Goal: Task Accomplishment & Management: Manage account settings

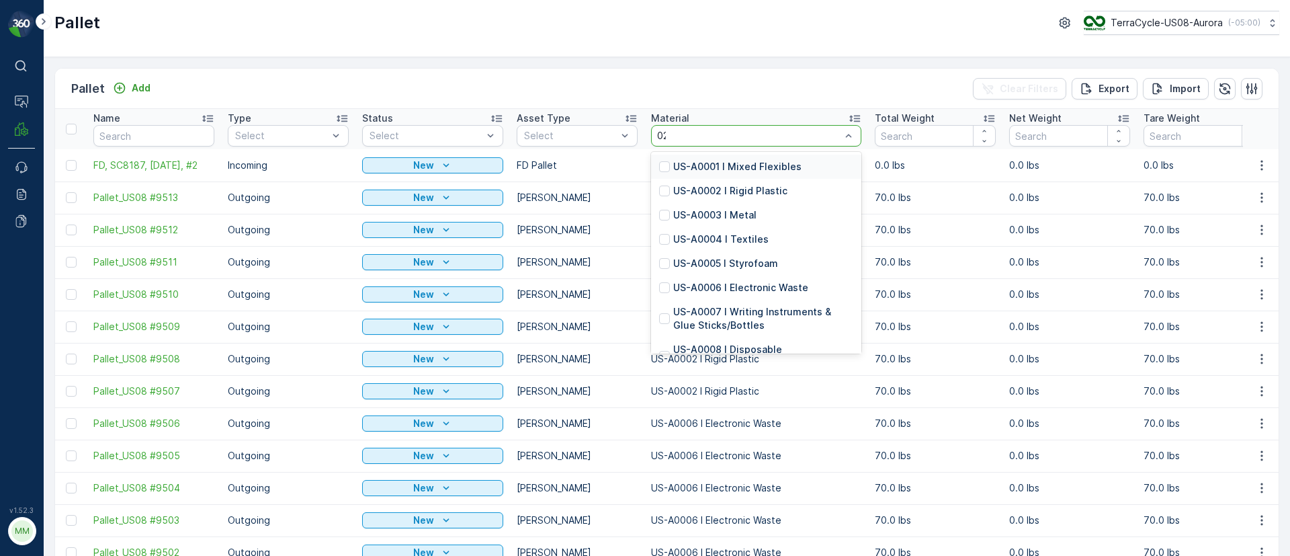
type input "0232"
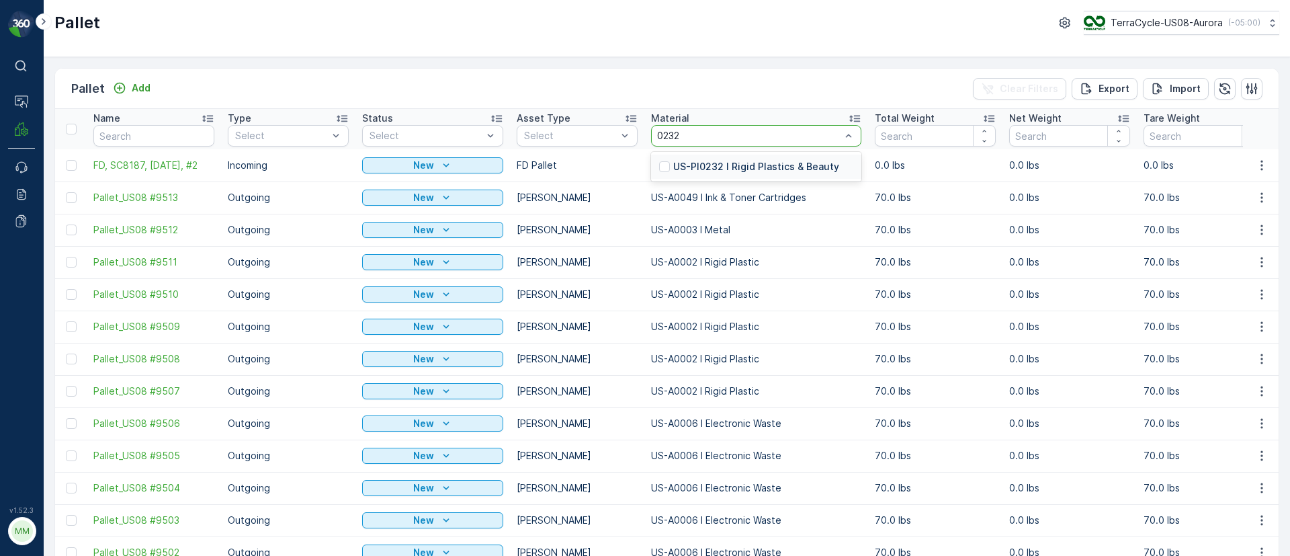
click at [734, 168] on p "US-PI0232 I Rigid Plastics & Beauty" at bounding box center [756, 166] width 166 height 13
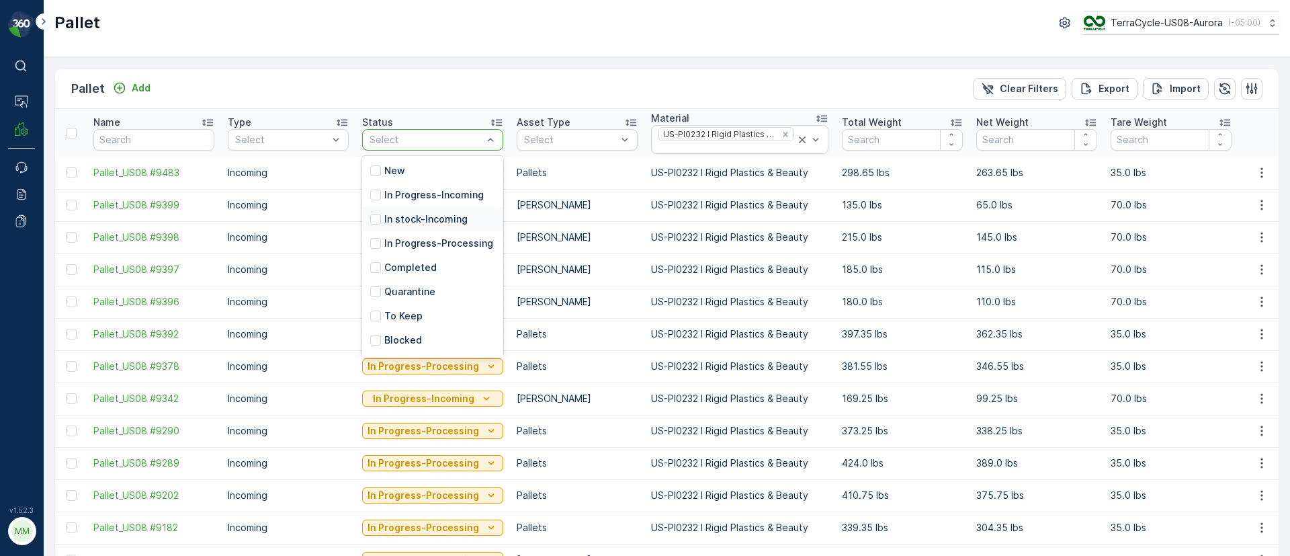
click at [407, 217] on p "In stock-Incoming" at bounding box center [425, 218] width 83 height 13
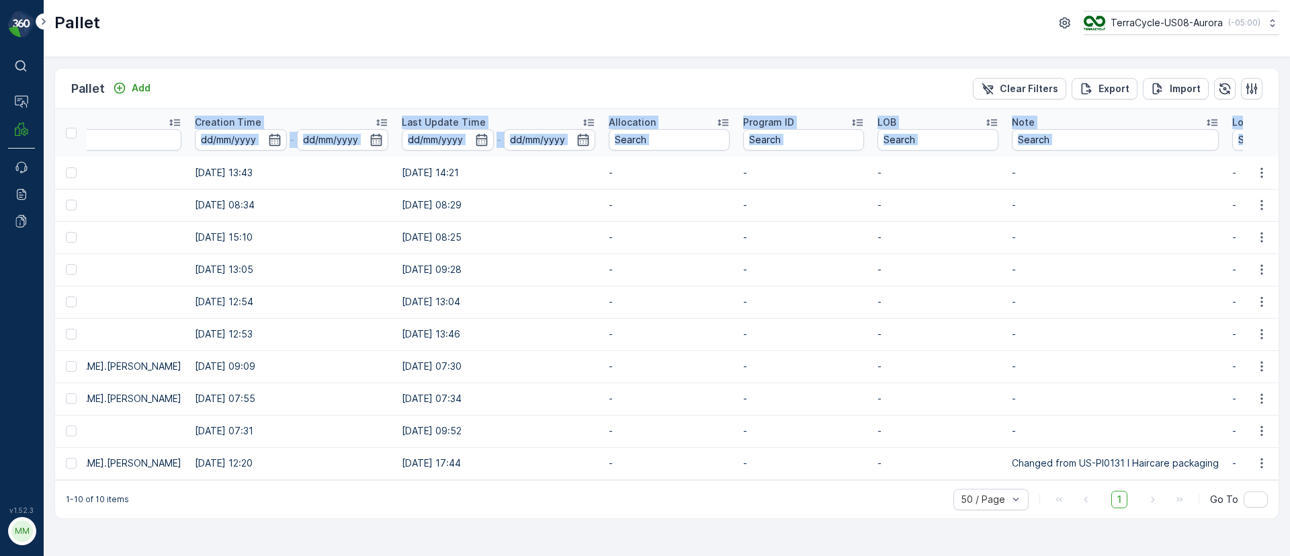
scroll to position [0, 1277]
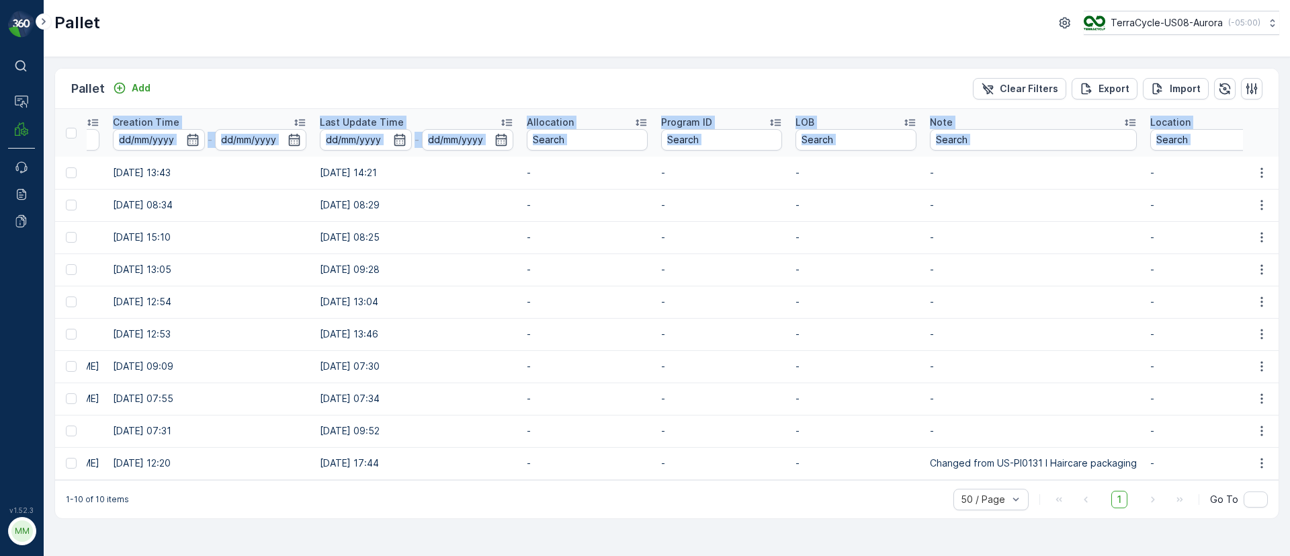
drag, startPoint x: 89, startPoint y: 168, endPoint x: 1346, endPoint y: 435, distance: 1285.1
click at [1289, 435] on html "⌘B Operations MRF Events Reports Documents v 1.52.3 MM MRF.US08 Pallet TerraCyc…" at bounding box center [645, 278] width 1290 height 556
copy table "Name Type Select Status In stock-Incoming Asset Type Select Material US-PI0232 …"
click at [135, 87] on p "Add" at bounding box center [141, 87] width 19 height 13
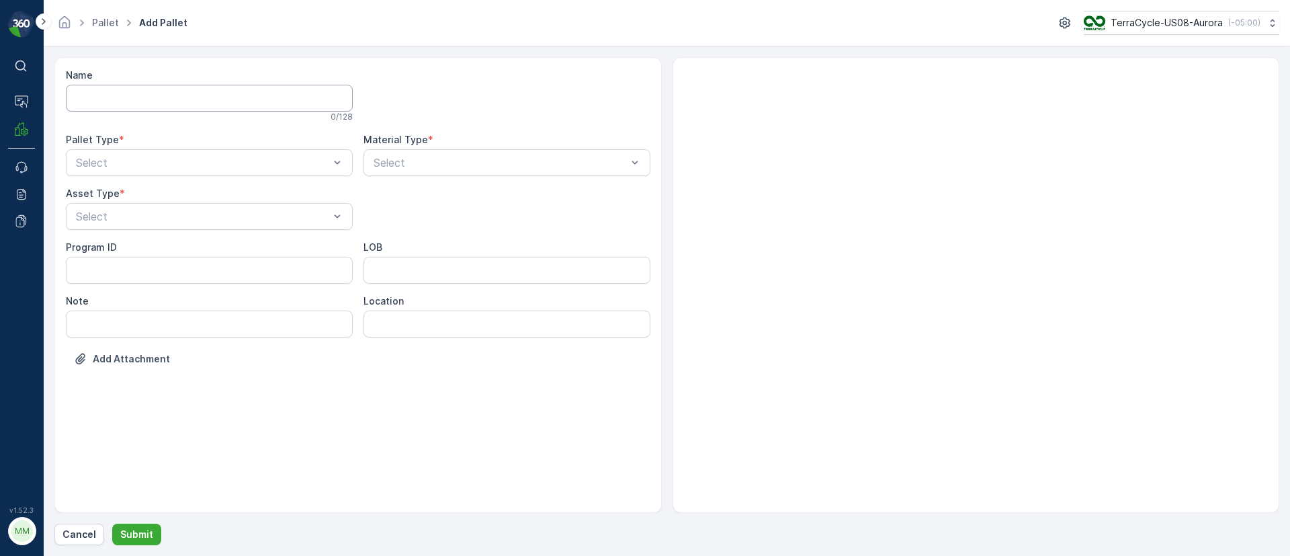
click at [183, 105] on input "Name" at bounding box center [209, 98] width 287 height 27
paste input "SC8224 [DATE]"
click at [146, 99] on input "FD, SC8224 [DATE], #1" at bounding box center [209, 98] width 287 height 27
type input "FD, SC8224, [DATE], #1"
click at [140, 199] on div "Incoming" at bounding box center [209, 198] width 271 height 12
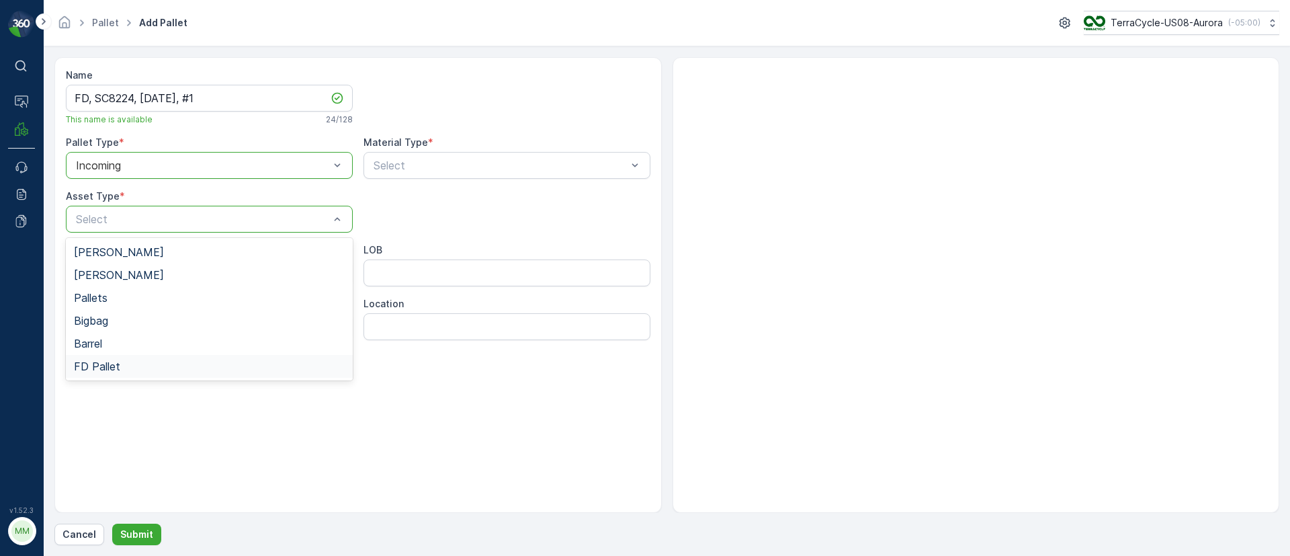
click at [132, 375] on div "FD Pallet" at bounding box center [209, 366] width 287 height 23
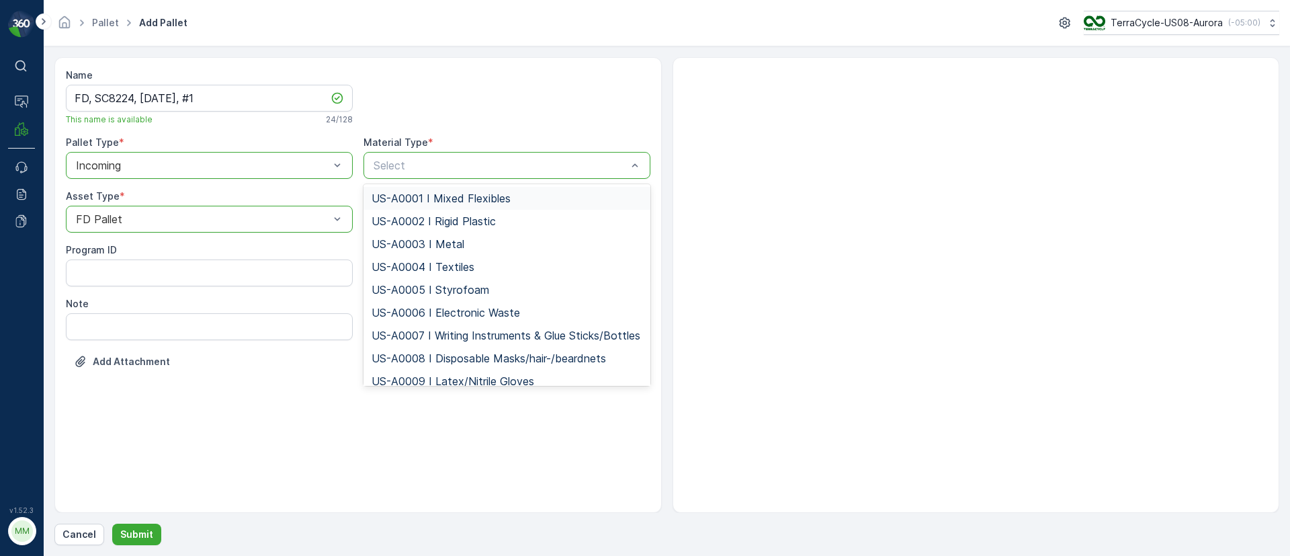
click at [442, 163] on div at bounding box center [500, 165] width 256 height 12
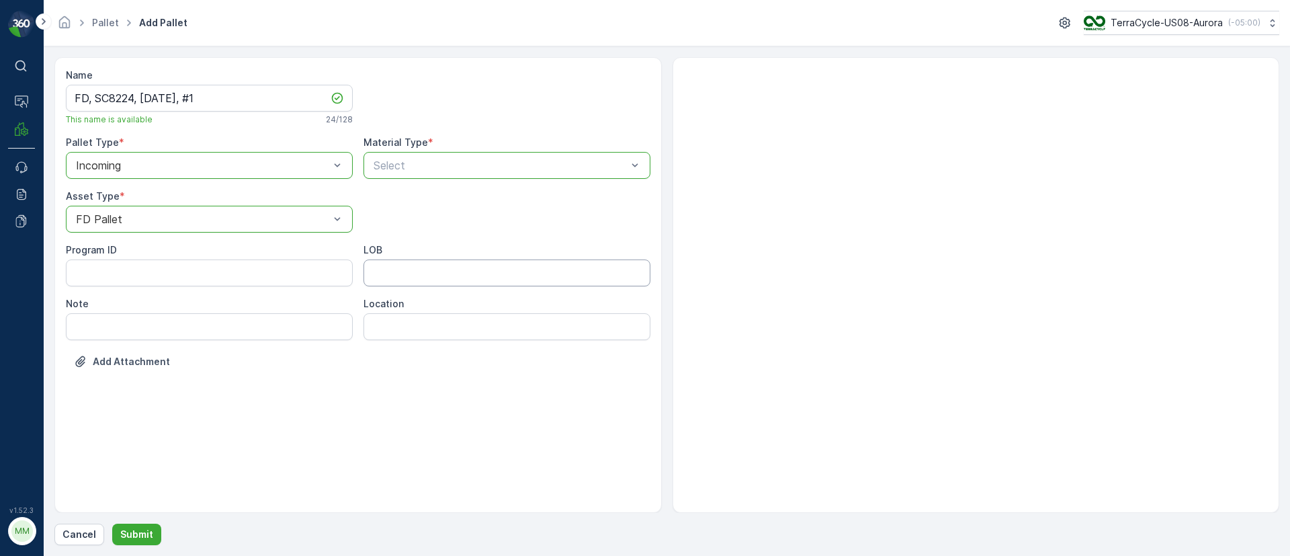
click at [392, 280] on input "LOB" at bounding box center [506, 272] width 287 height 27
type input "MAT"
click at [197, 278] on ID "Program ID" at bounding box center [209, 272] width 287 height 27
paste ID "F-C27665"
type ID "F-C27665"
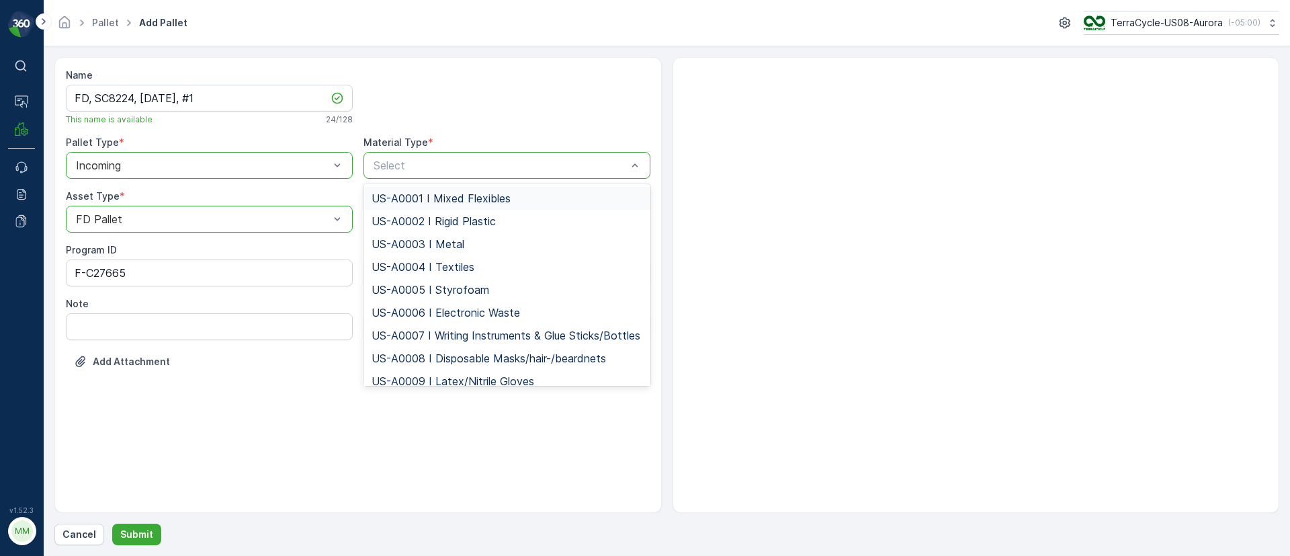
type input "US-PI0308 I FD PPE"
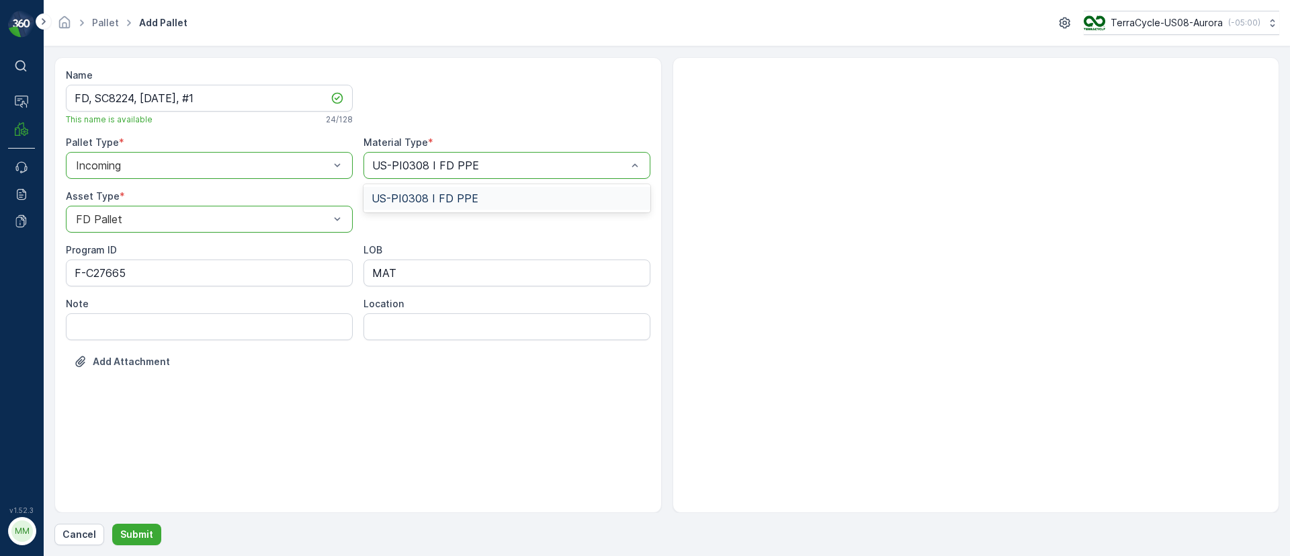
click at [405, 192] on span "US-PI0308 I FD PPE" at bounding box center [425, 198] width 107 height 12
click at [138, 529] on p "Submit" at bounding box center [136, 533] width 33 height 13
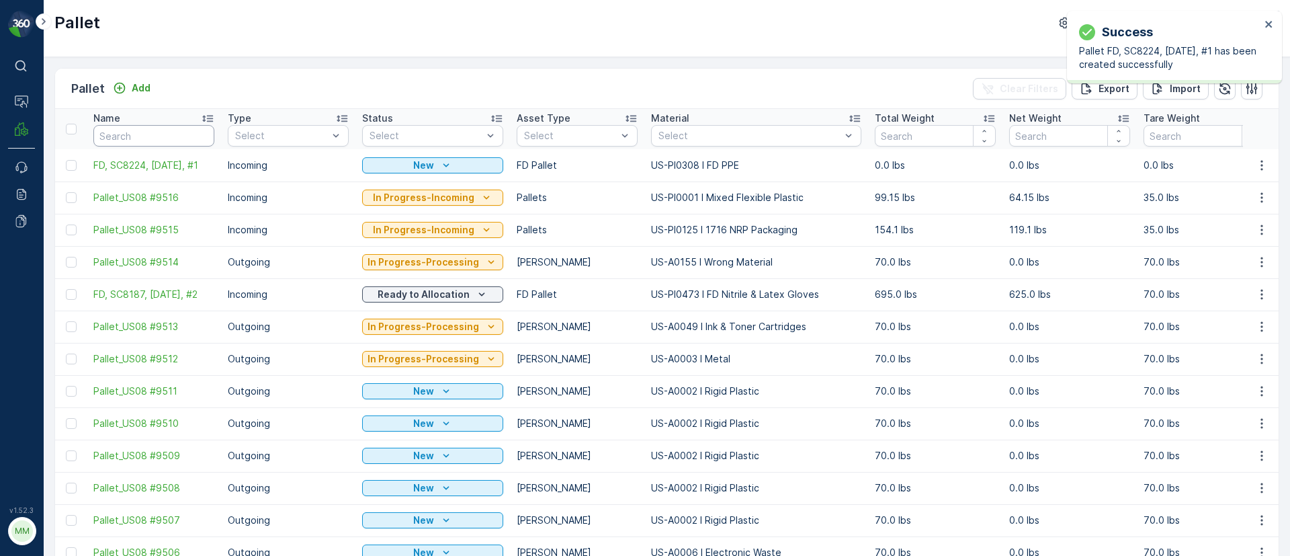
click at [175, 132] on input "text" at bounding box center [153, 135] width 121 height 21
paste input "SC7199"
type input "SC7199"
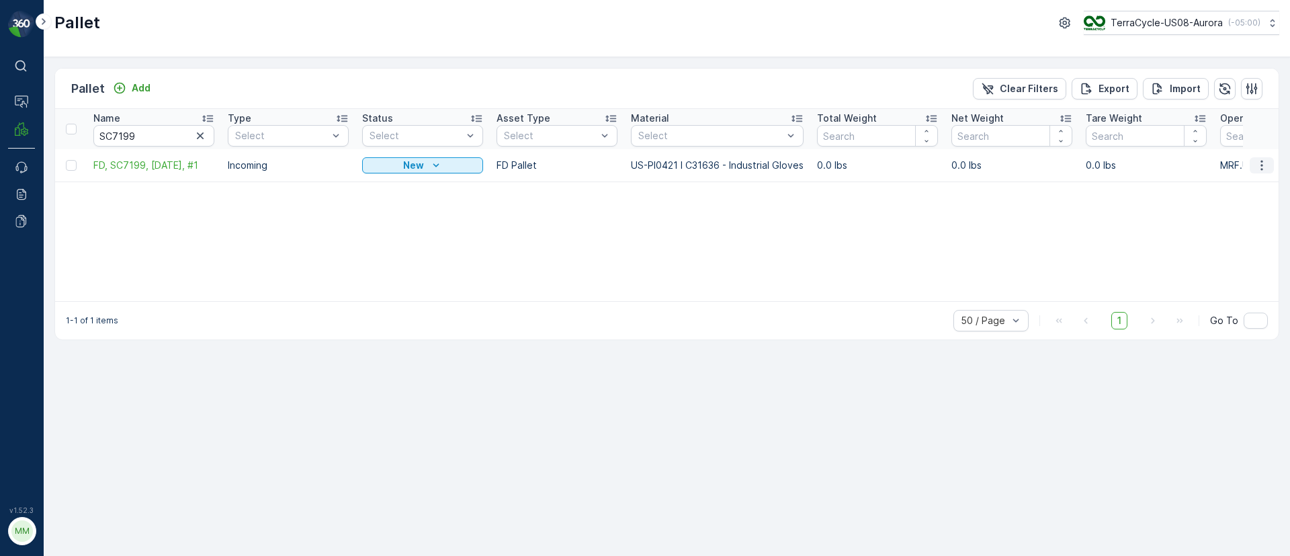
click at [1260, 163] on icon "button" at bounding box center [1261, 165] width 13 height 13
click at [1232, 287] on span "Delete Pallet" at bounding box center [1236, 285] width 59 height 13
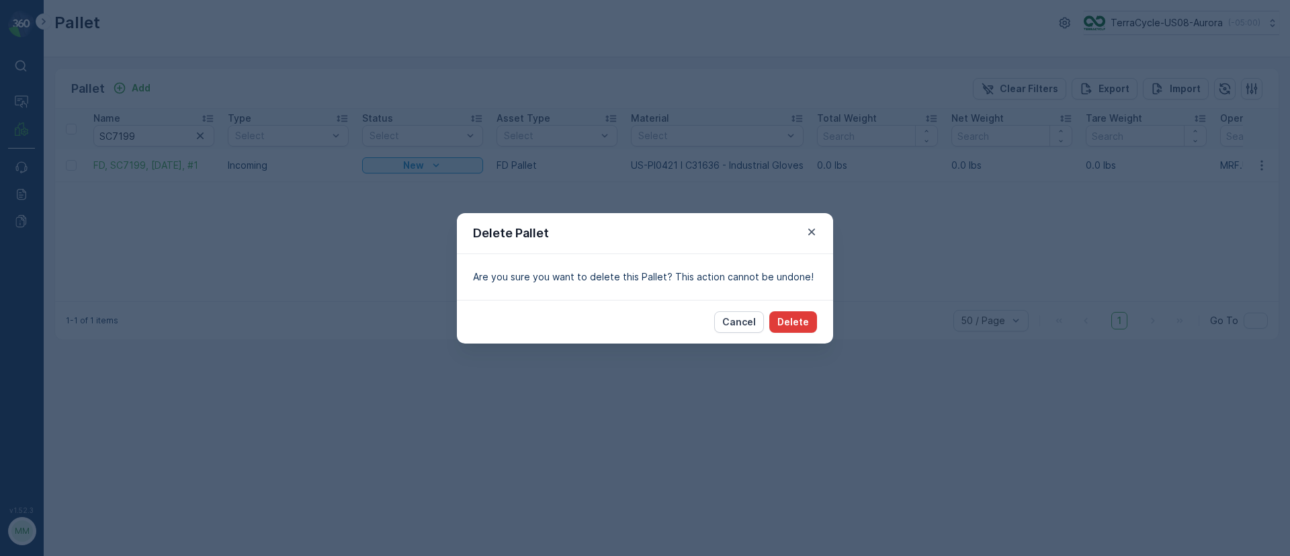
click at [789, 317] on p "Delete" at bounding box center [793, 321] width 32 height 13
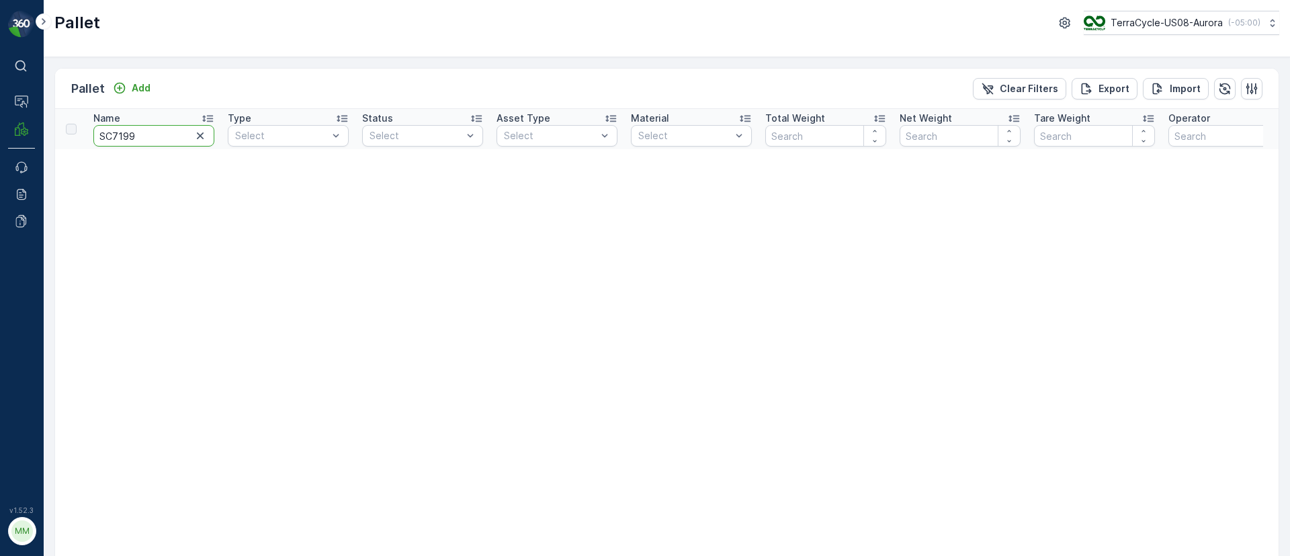
drag, startPoint x: 122, startPoint y: 134, endPoint x: 82, endPoint y: 134, distance: 40.3
click at [82, 134] on tr "Name SC7199 Type Select Status Select Asset Type Select Material Select Total W…" at bounding box center [1226, 129] width 2343 height 40
click at [666, 143] on div "Select" at bounding box center [691, 135] width 121 height 21
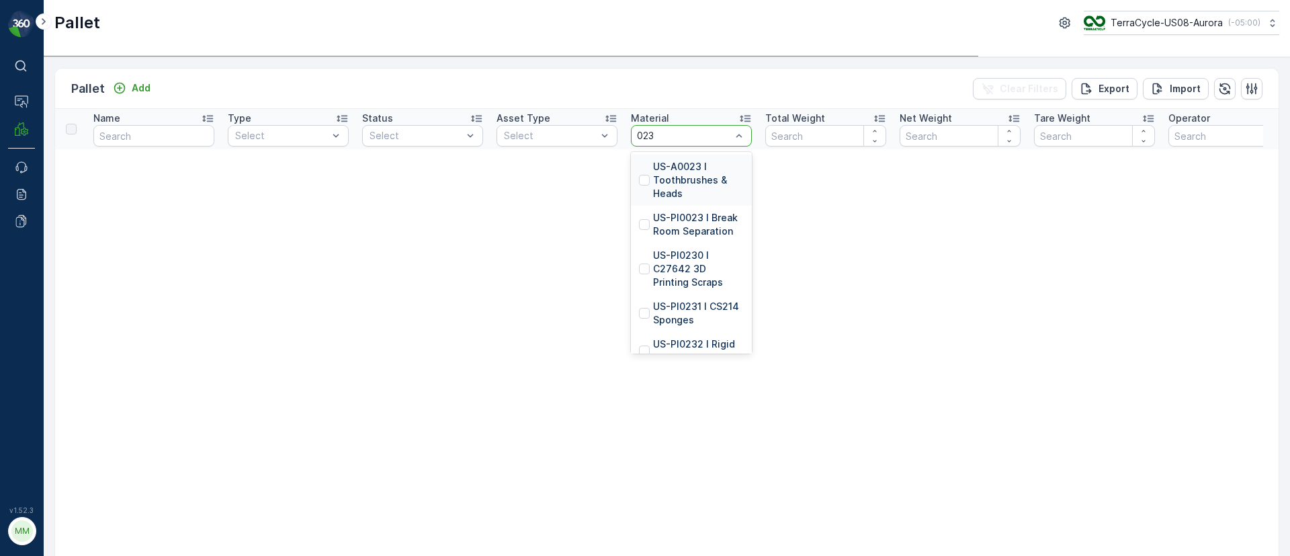
type input "0232"
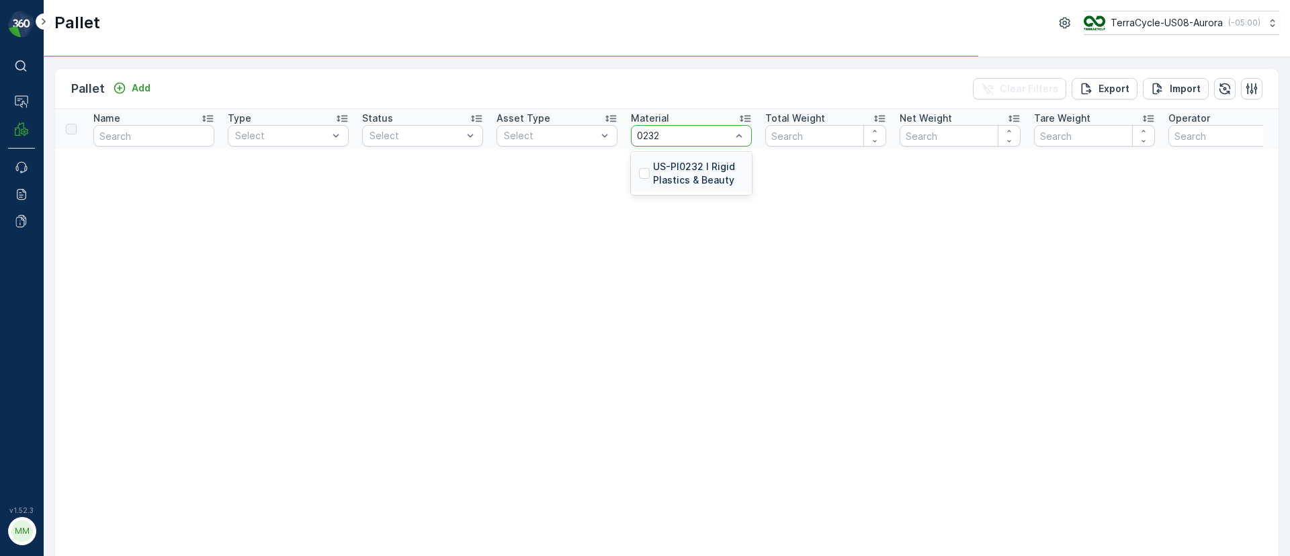
click at [687, 168] on p "US-PI0232 I Rigid Plastics & Beauty" at bounding box center [698, 173] width 91 height 27
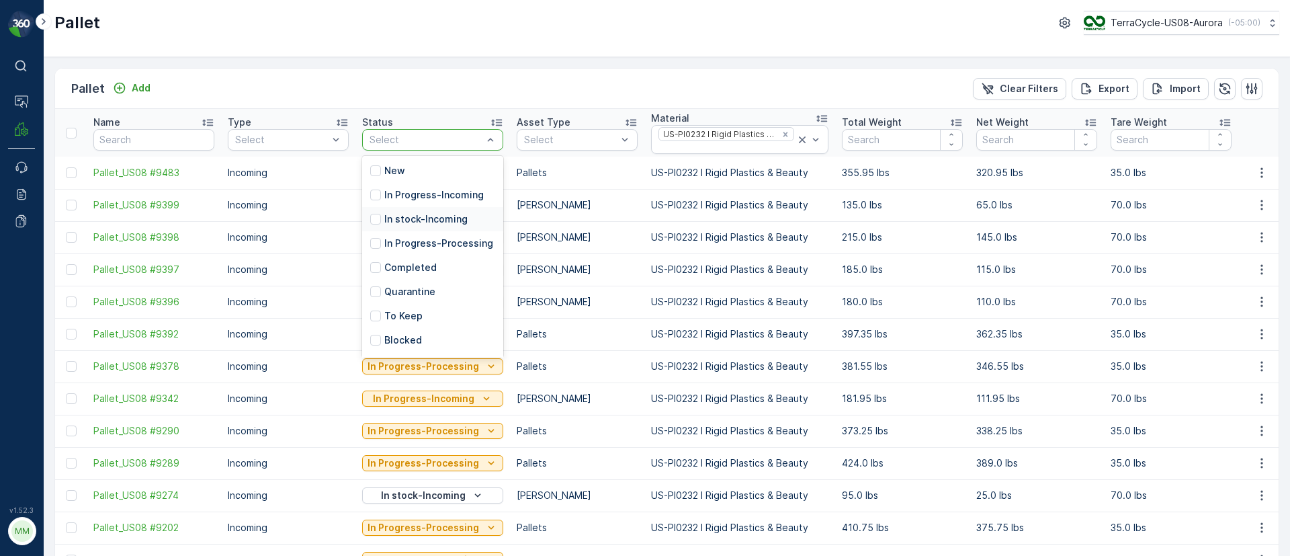
click at [405, 220] on p "In stock-Incoming" at bounding box center [425, 218] width 83 height 13
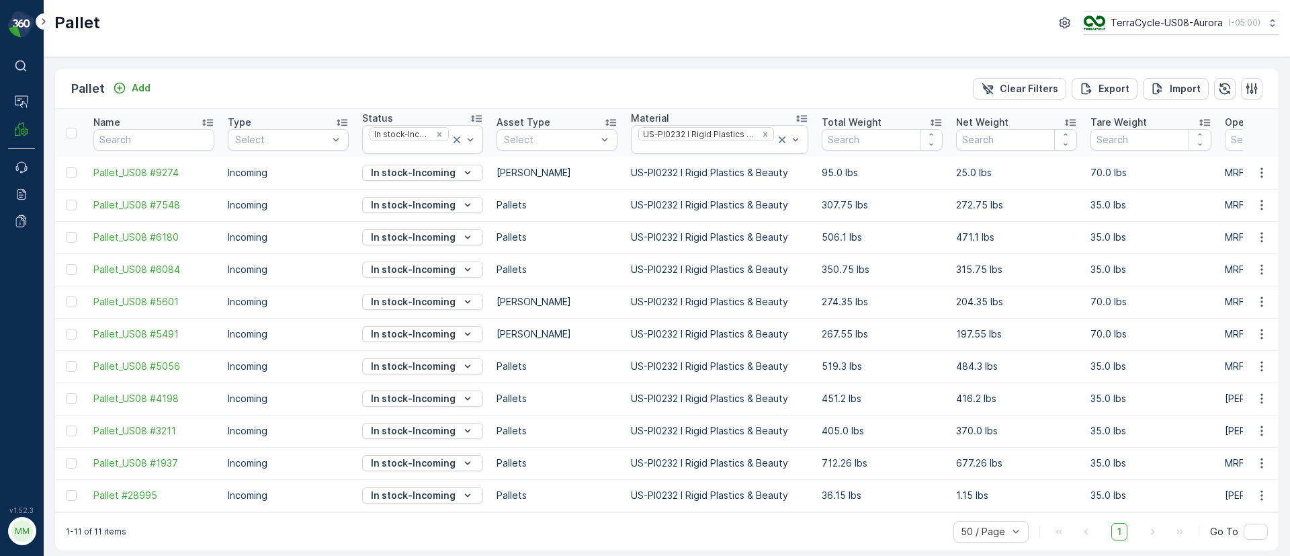
scroll to position [13, 0]
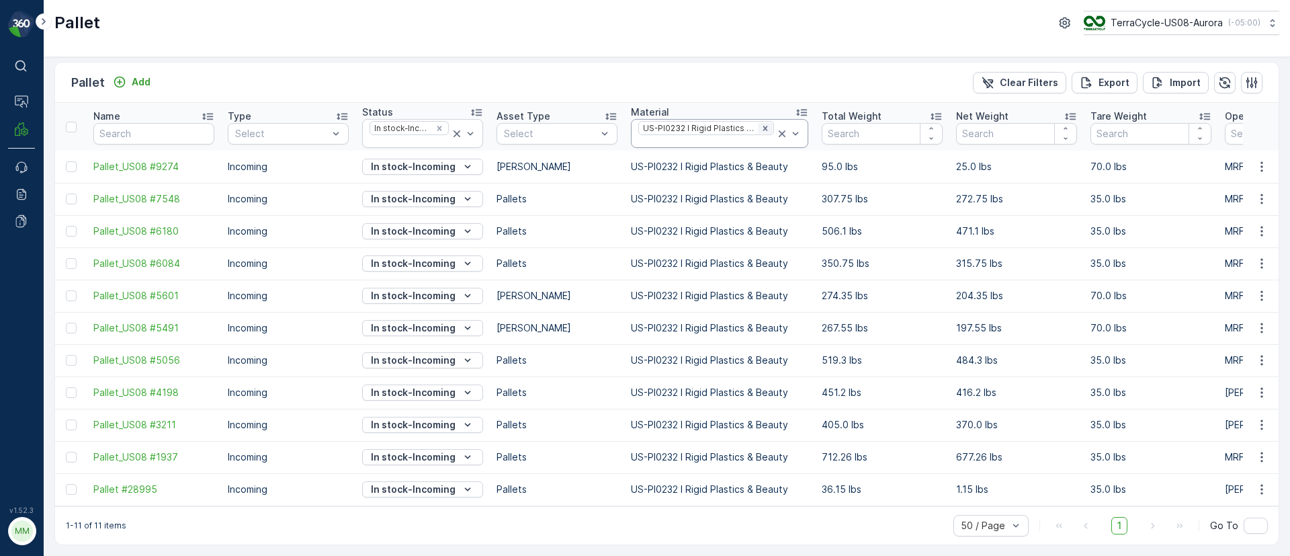
click at [765, 124] on icon "Remove US-PI0232 I Rigid Plastics & Beauty" at bounding box center [764, 128] width 9 height 9
